Goal: Information Seeking & Learning: Learn about a topic

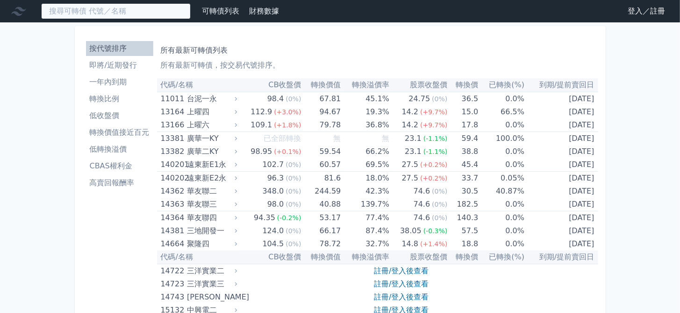
click at [153, 6] on input at bounding box center [115, 11] width 149 height 16
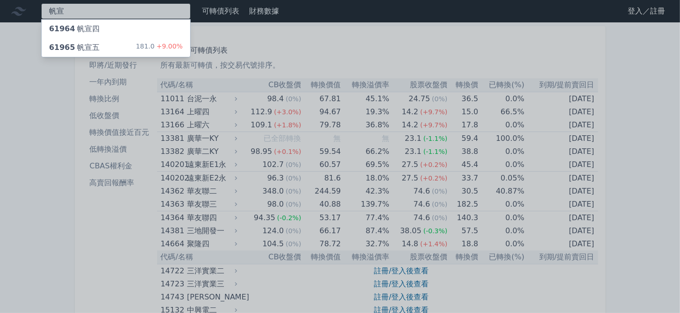
type input "帆宣"
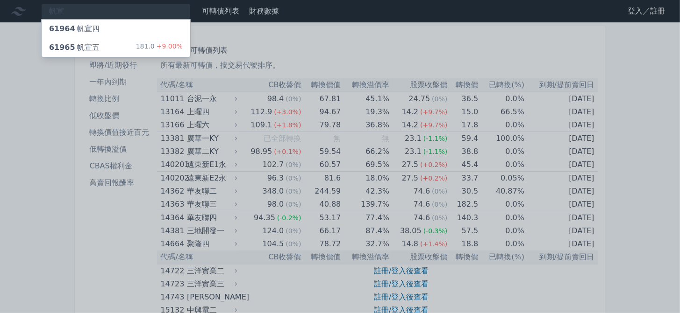
click at [112, 45] on div "61965 帆宣五 181.0 +9.00%" at bounding box center [116, 47] width 149 height 19
click at [83, 12] on div at bounding box center [340, 156] width 680 height 313
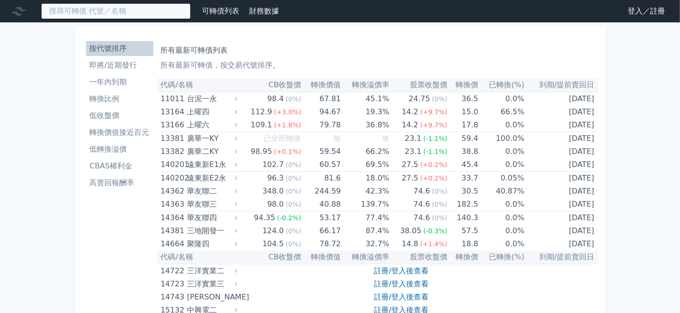
click at [103, 10] on input at bounding box center [115, 11] width 149 height 16
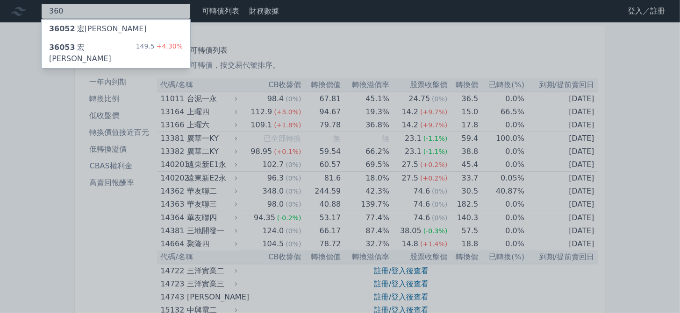
type input "360"
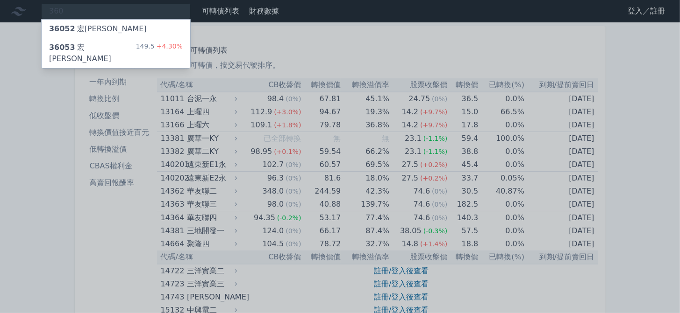
click at [115, 47] on div "36053 宏致三 149.5 +4.30%" at bounding box center [116, 53] width 149 height 30
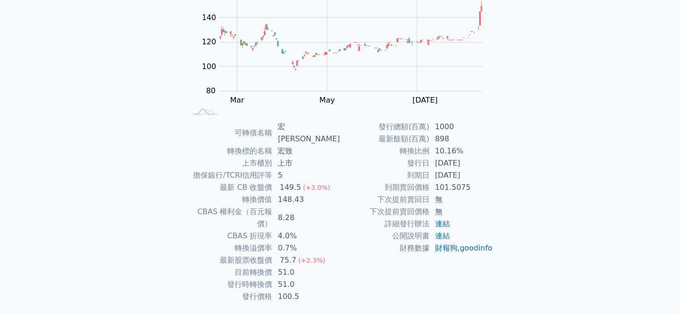
scroll to position [119, 0]
